Goal: Task Accomplishment & Management: Use online tool/utility

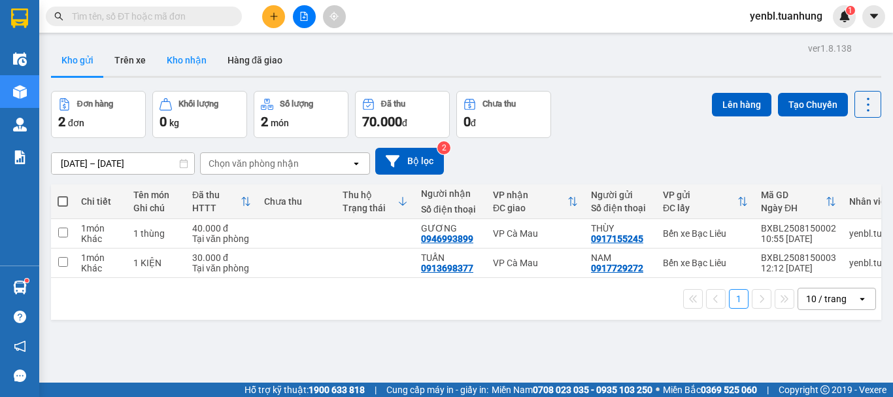
click at [179, 48] on button "Kho nhận" at bounding box center [186, 59] width 61 height 31
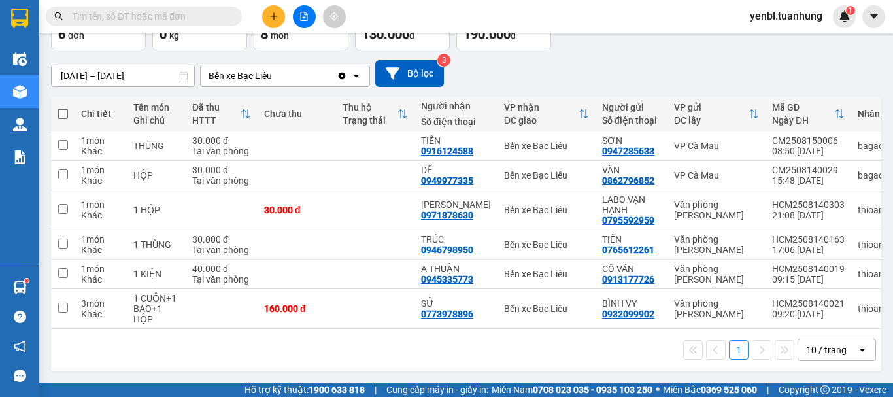
scroll to position [93, 0]
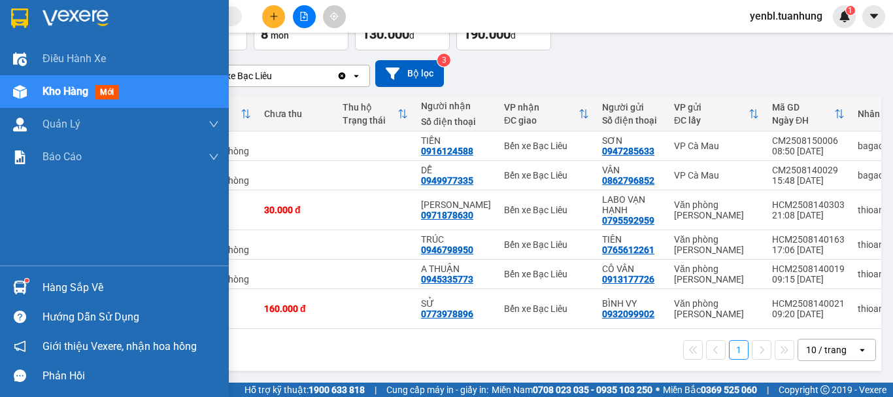
click at [36, 290] on div "Hàng sắp về" at bounding box center [114, 287] width 229 height 29
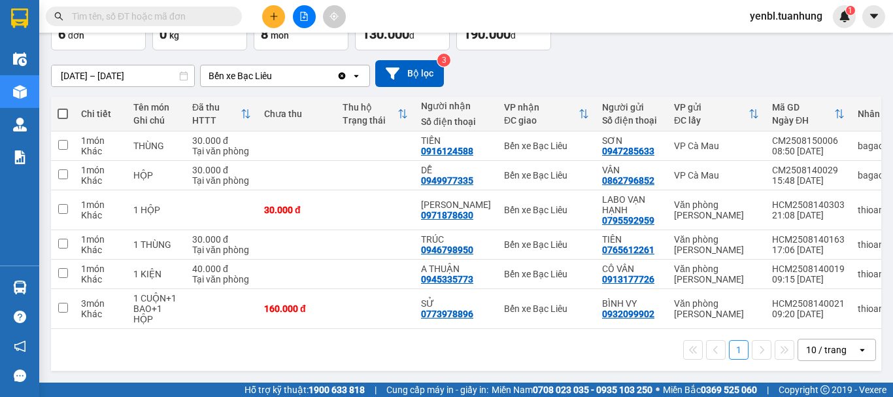
click at [660, 56] on section "Kết quả tìm kiếm ( 0 ) Bộ lọc No Data yenbl.tuanhung 1 Điều hành xe Kho hàng mớ…" at bounding box center [446, 198] width 893 height 397
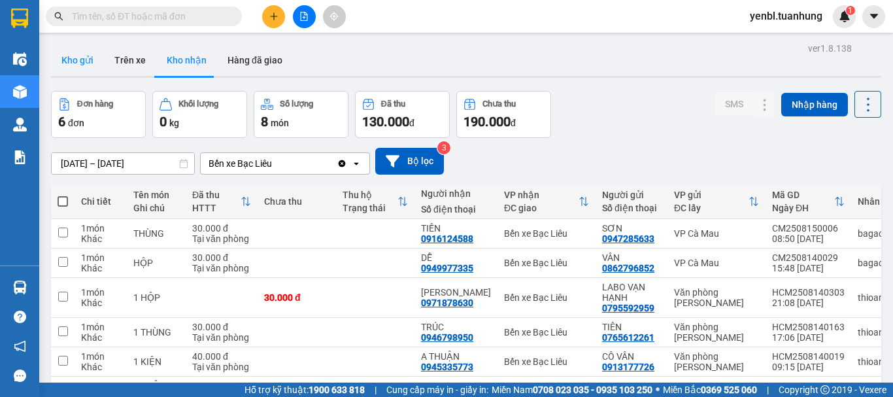
click at [85, 67] on button "Kho gửi" at bounding box center [77, 59] width 53 height 31
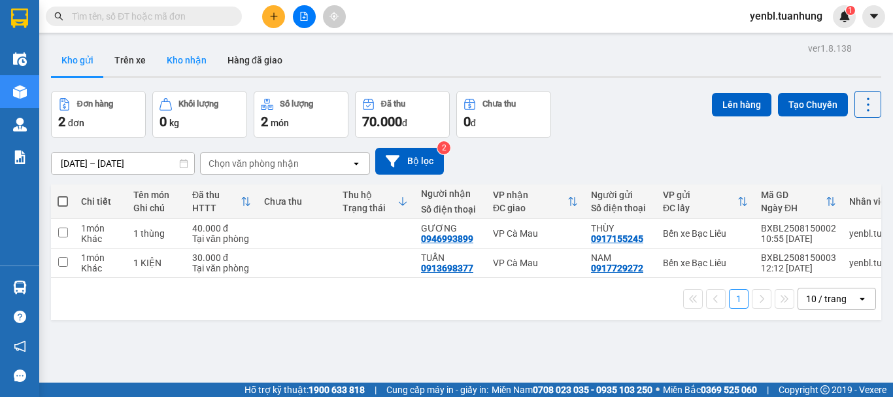
click at [178, 59] on button "Kho nhận" at bounding box center [186, 59] width 61 height 31
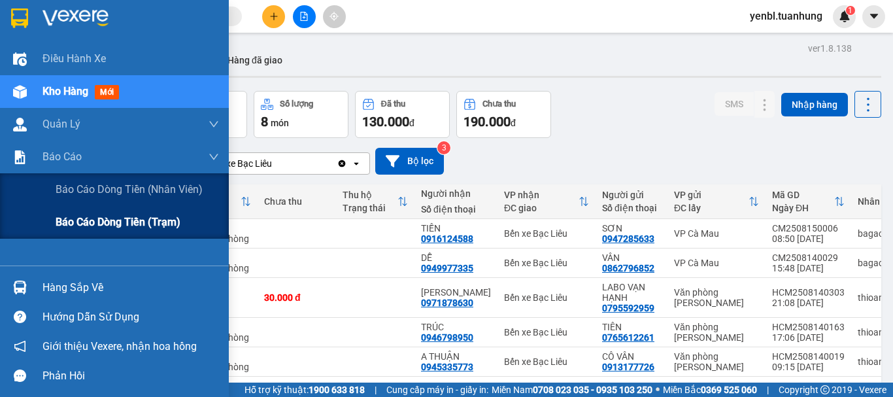
drag, startPoint x: 103, startPoint y: 224, endPoint x: 120, endPoint y: 235, distance: 21.2
click at [102, 226] on span "Báo cáo dòng tiền (trạm)" at bounding box center [118, 222] width 125 height 16
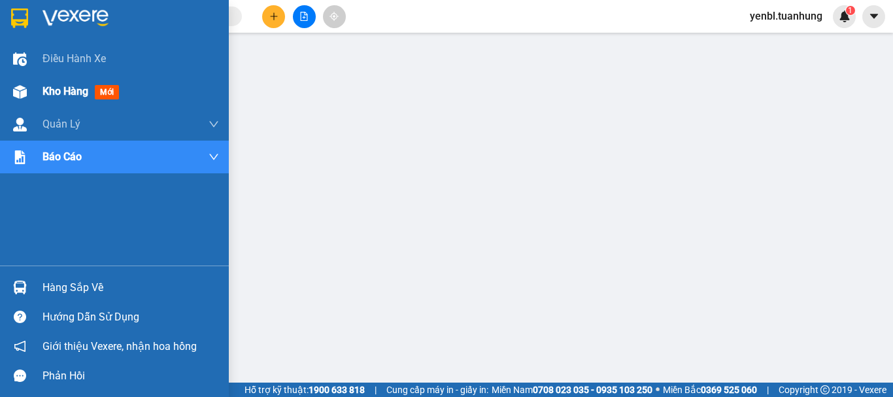
click at [48, 97] on span "Kho hàng" at bounding box center [65, 91] width 46 height 12
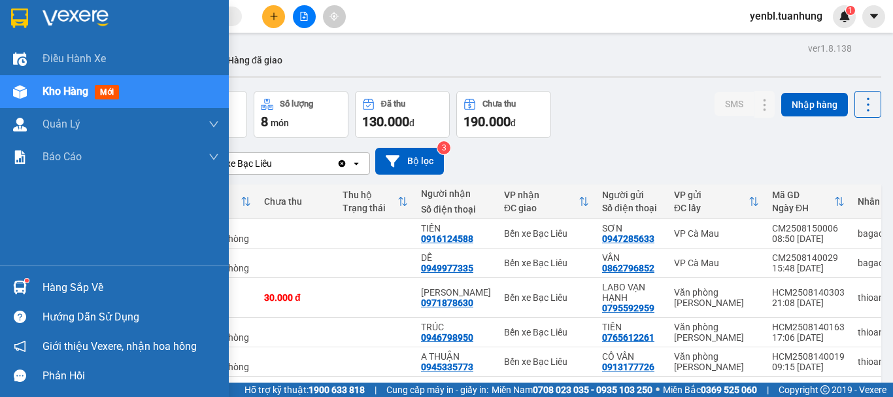
click at [22, 294] on img at bounding box center [20, 287] width 14 height 14
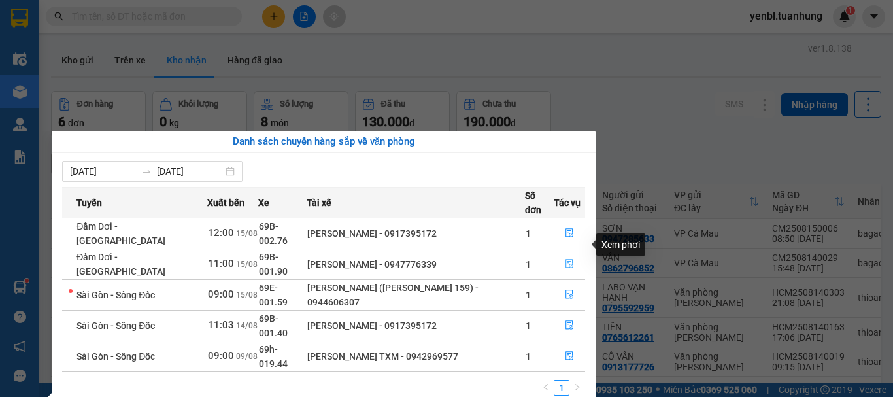
click at [566, 259] on icon "file-done" at bounding box center [569, 263] width 9 height 9
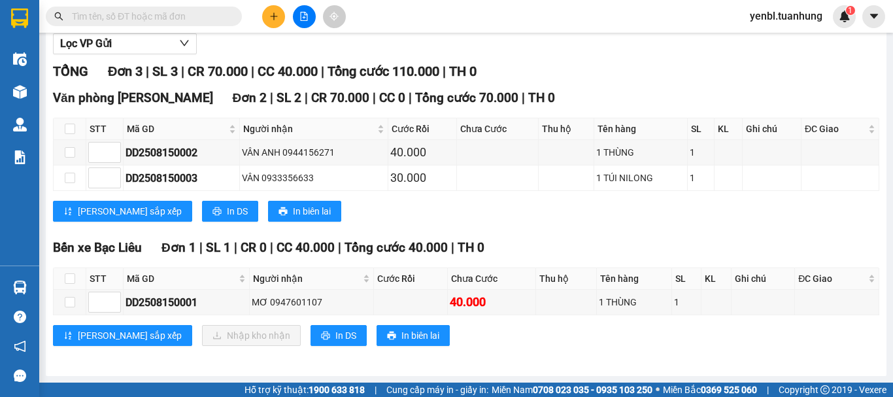
scroll to position [170, 0]
click at [74, 279] on input "checkbox" at bounding box center [70, 278] width 10 height 10
checkbox input "true"
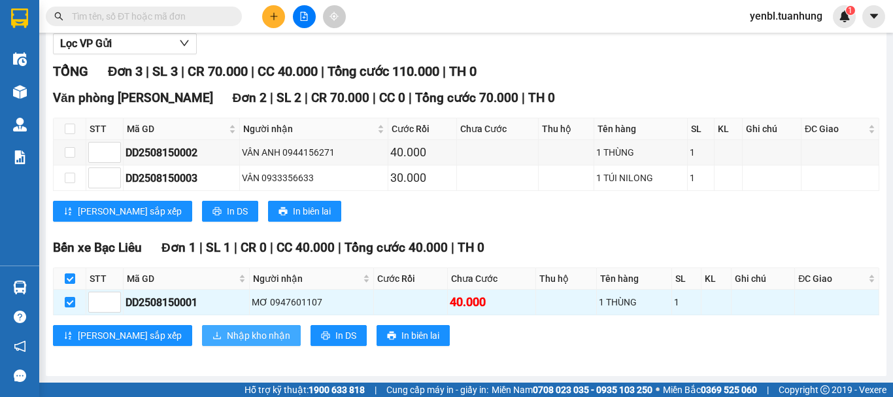
click at [227, 338] on span "Nhập kho nhận" at bounding box center [258, 335] width 63 height 14
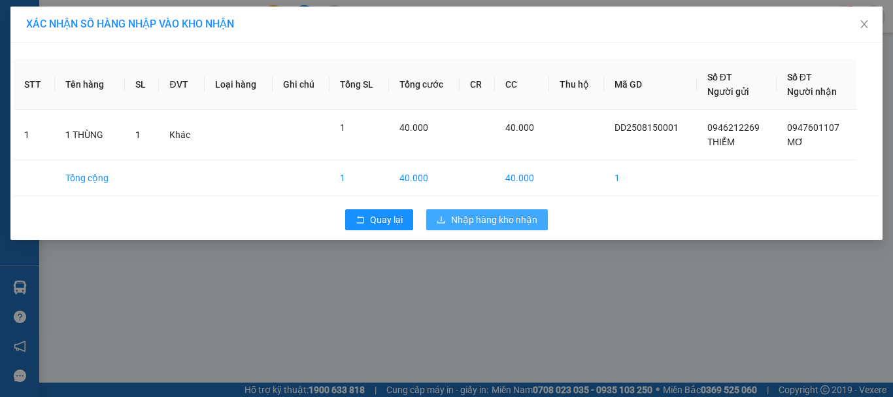
click at [439, 220] on icon "download" at bounding box center [441, 219] width 9 height 9
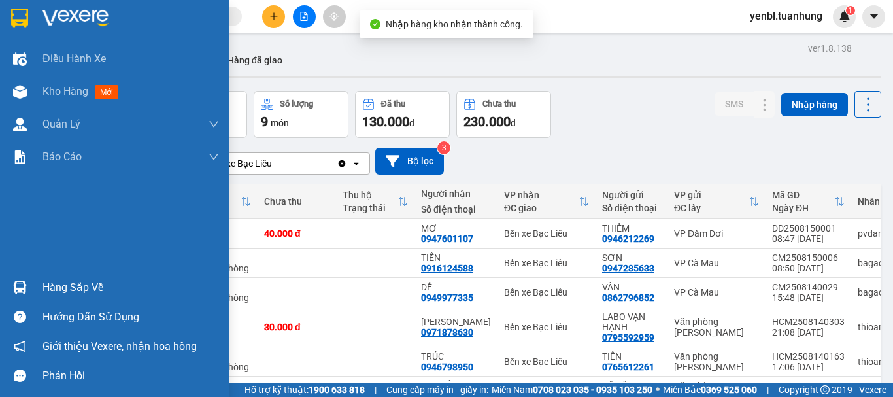
click at [45, 287] on div "Hàng sắp về" at bounding box center [130, 288] width 177 height 20
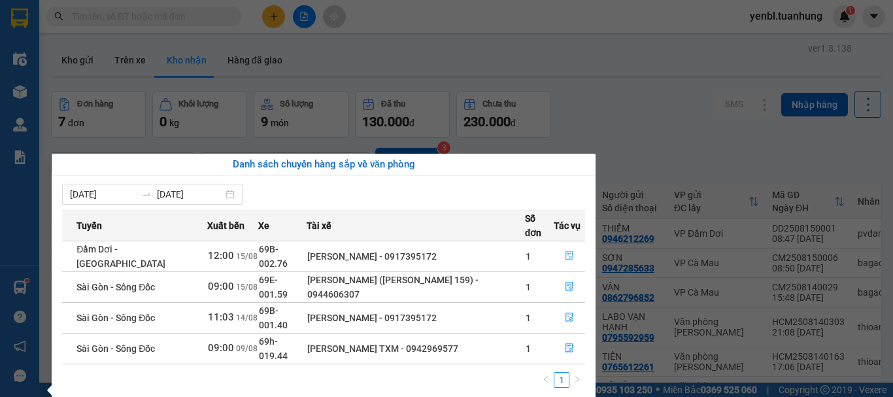
click at [565, 251] on icon "file-done" at bounding box center [569, 255] width 9 height 9
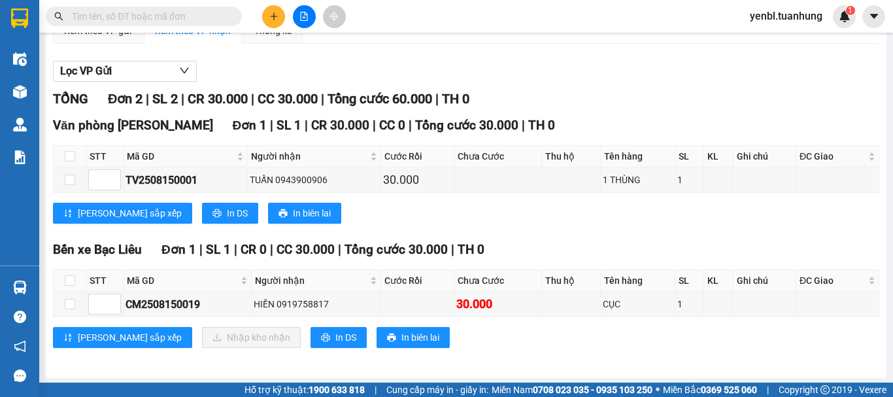
scroll to position [144, 0]
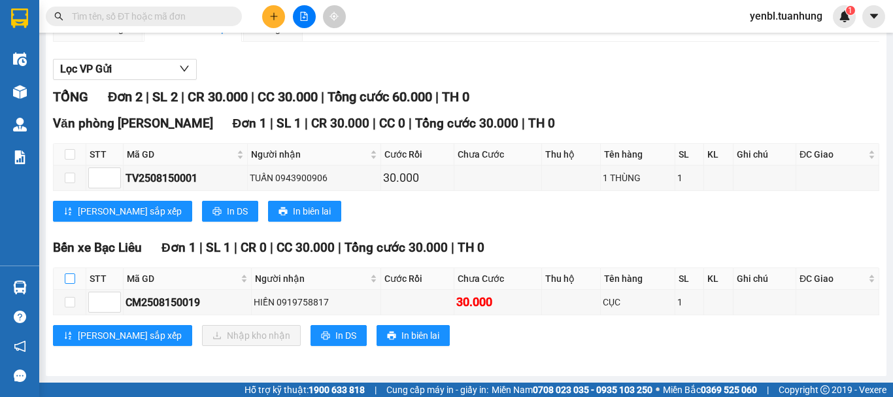
click at [71, 277] on input "checkbox" at bounding box center [70, 278] width 10 height 10
checkbox input "true"
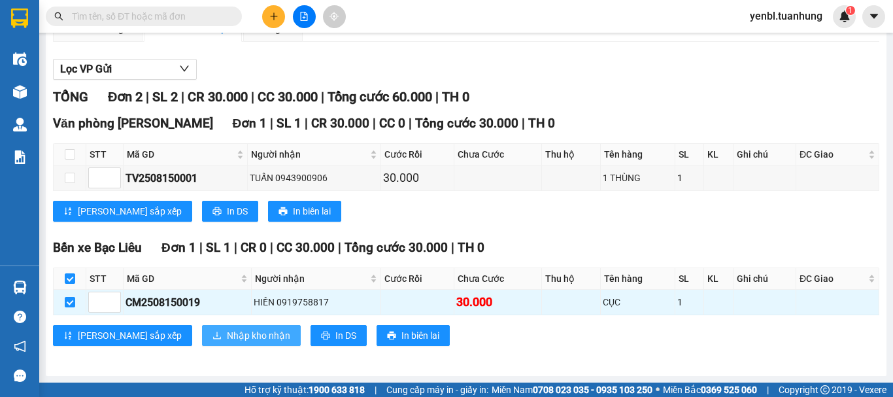
click at [227, 333] on span "Nhập kho nhận" at bounding box center [258, 335] width 63 height 14
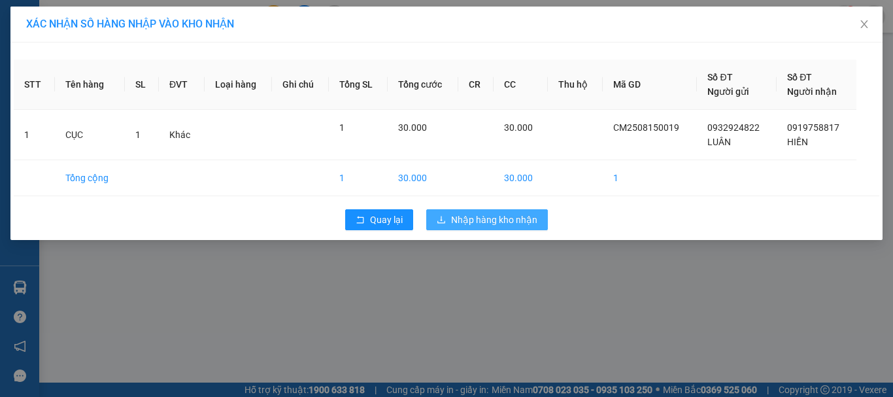
click at [468, 226] on span "Nhập hàng kho nhận" at bounding box center [494, 219] width 86 height 14
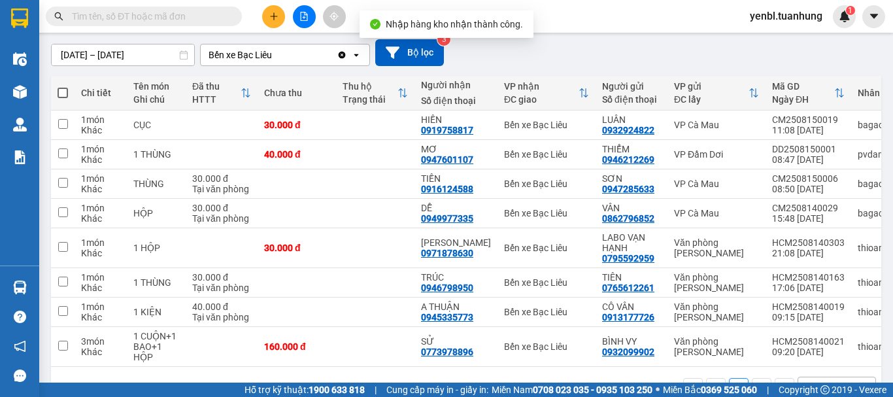
scroll to position [131, 0]
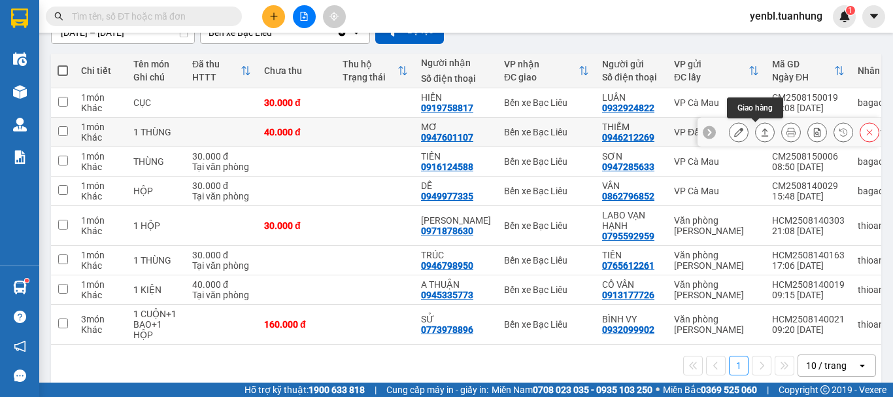
click at [759, 126] on button at bounding box center [765, 132] width 18 height 23
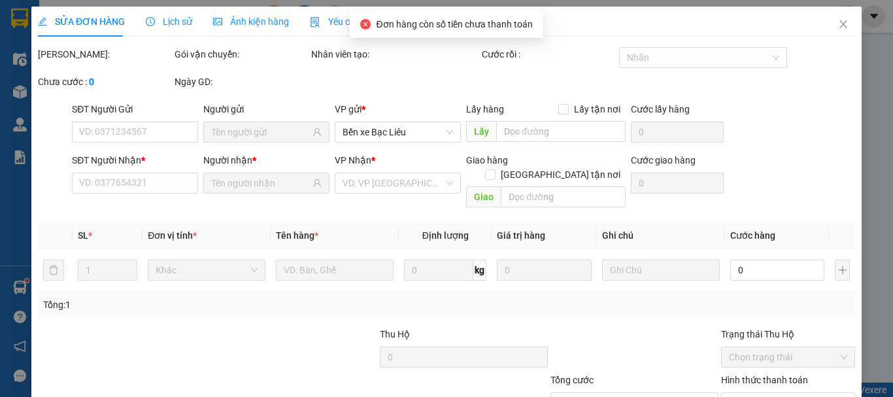
type input "0946212269"
type input "THIỂM"
type input "0947601107"
type input "MƠ"
type input "40.000"
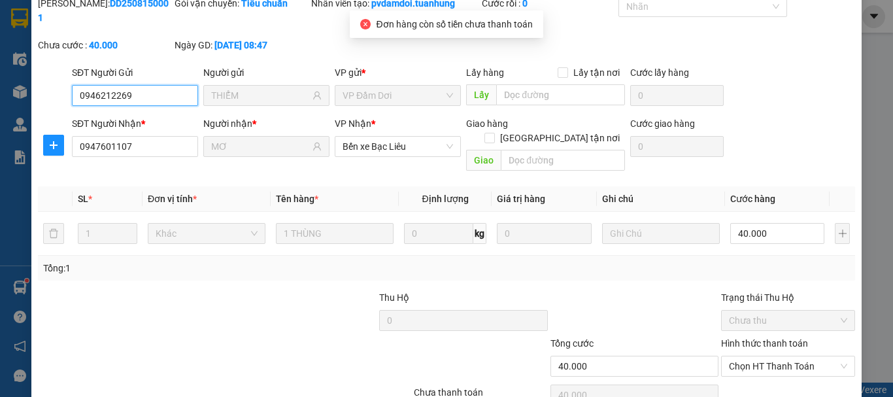
scroll to position [90, 0]
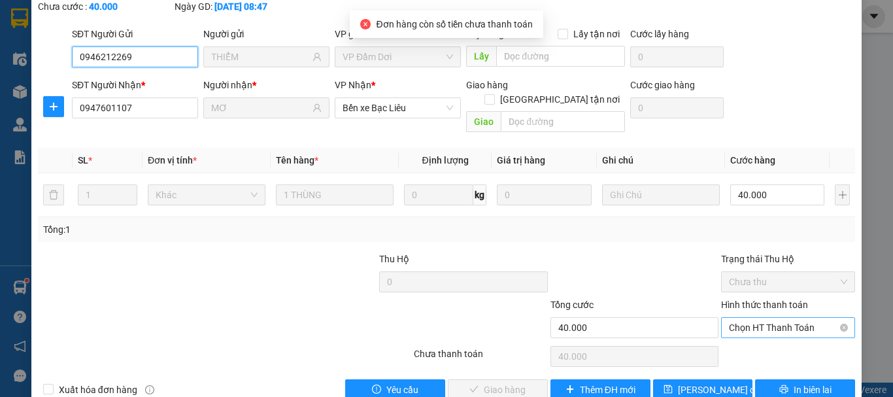
click at [741, 318] on span "Chọn HT Thanh Toán" at bounding box center [788, 328] width 118 height 20
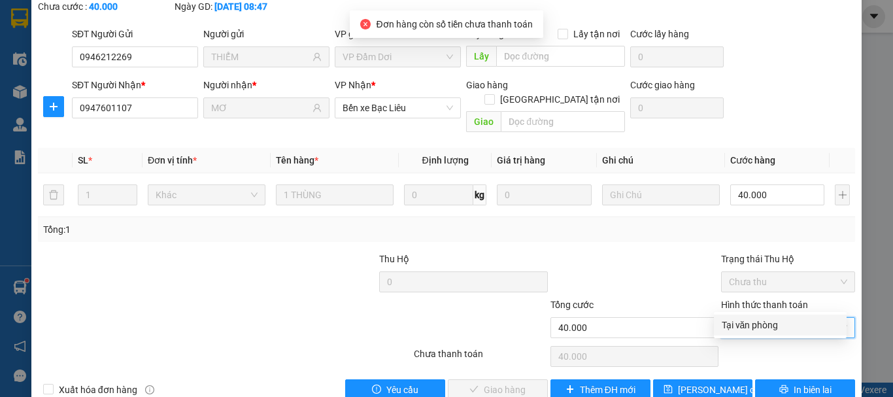
click at [743, 320] on div "Tại văn phòng" at bounding box center [780, 325] width 117 height 14
type input "0"
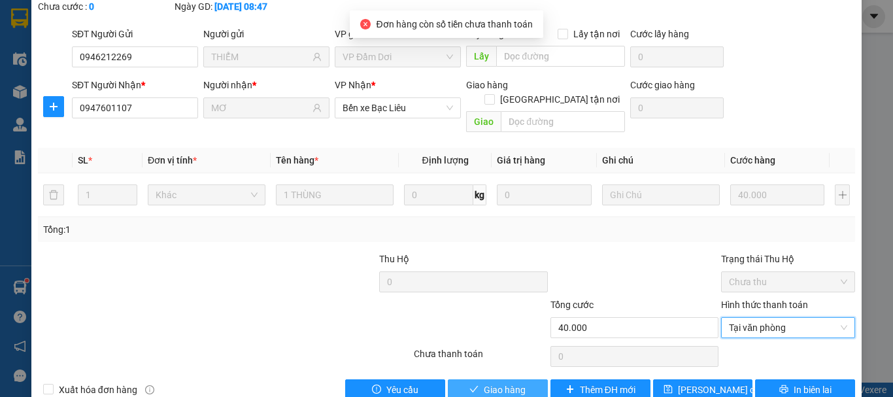
click at [475, 379] on button "Giao hàng" at bounding box center [498, 389] width 100 height 21
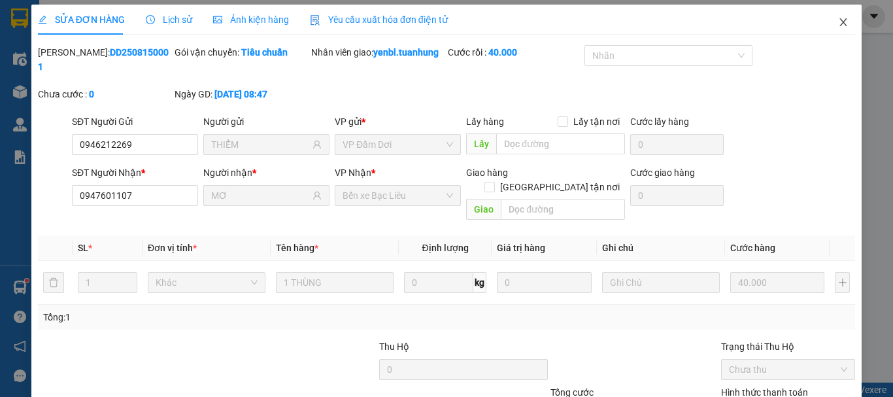
scroll to position [0, 0]
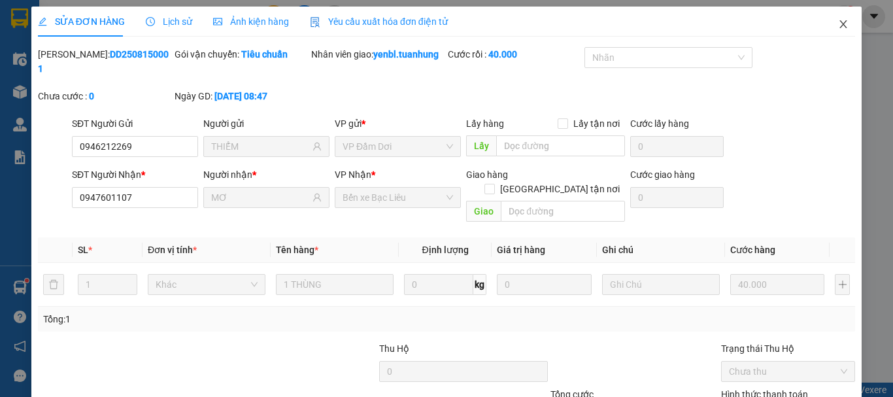
click at [838, 22] on icon "close" at bounding box center [843, 24] width 10 height 10
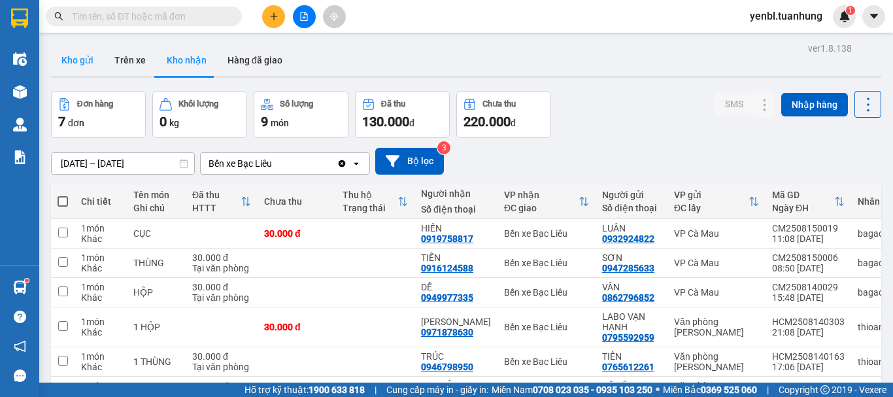
click at [84, 54] on button "Kho gửi" at bounding box center [77, 59] width 53 height 31
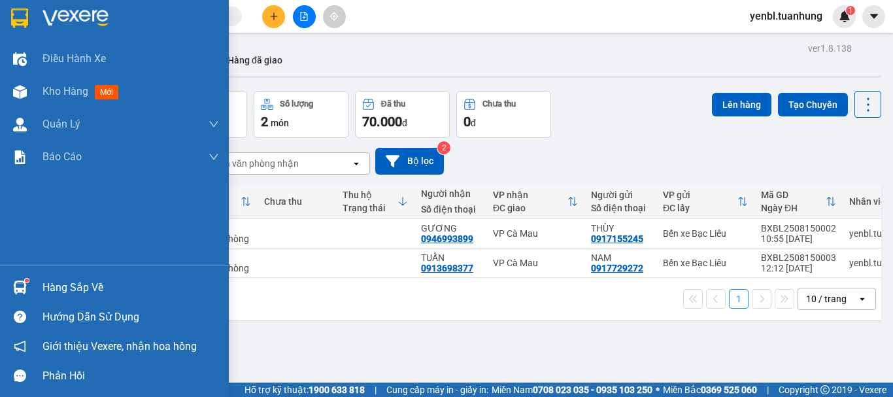
click at [21, 288] on img at bounding box center [20, 287] width 14 height 14
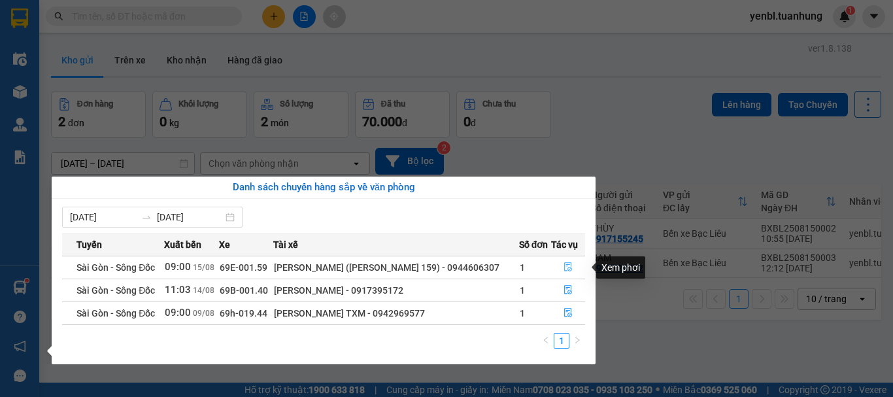
click at [568, 273] on span "file-done" at bounding box center [568, 267] width 9 height 10
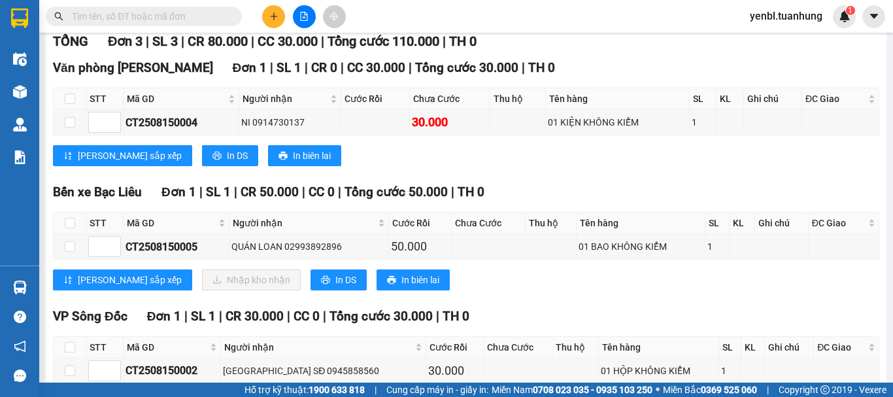
scroll to position [269, 0]
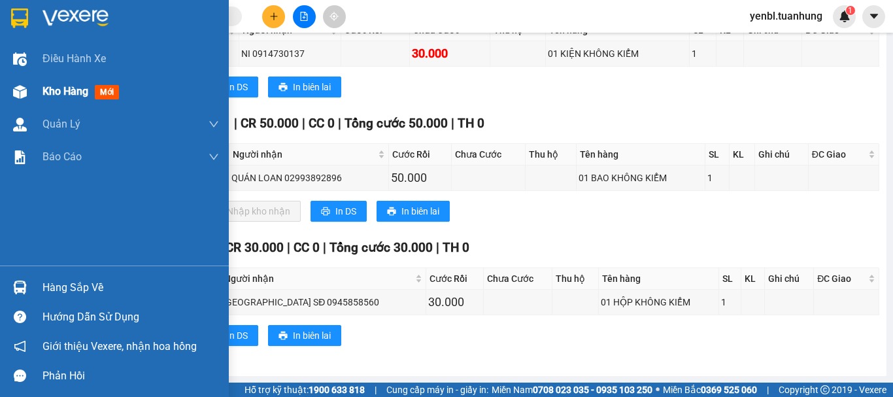
click at [57, 101] on div "Kho hàng mới" at bounding box center [130, 91] width 177 height 33
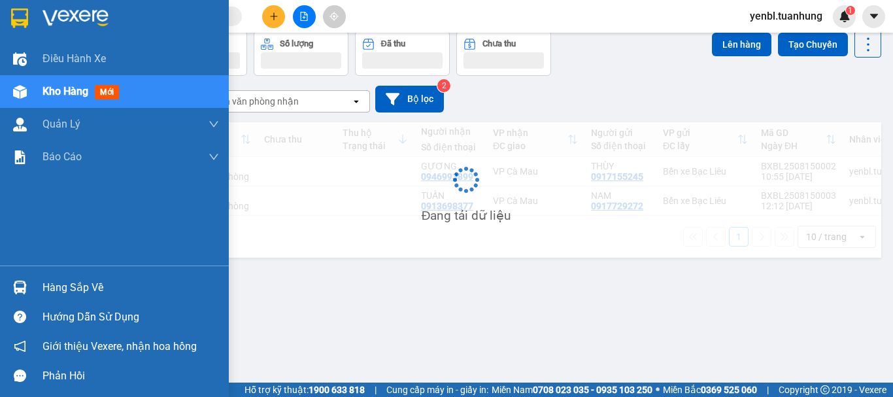
scroll to position [60, 0]
